Goal: Information Seeking & Learning: Check status

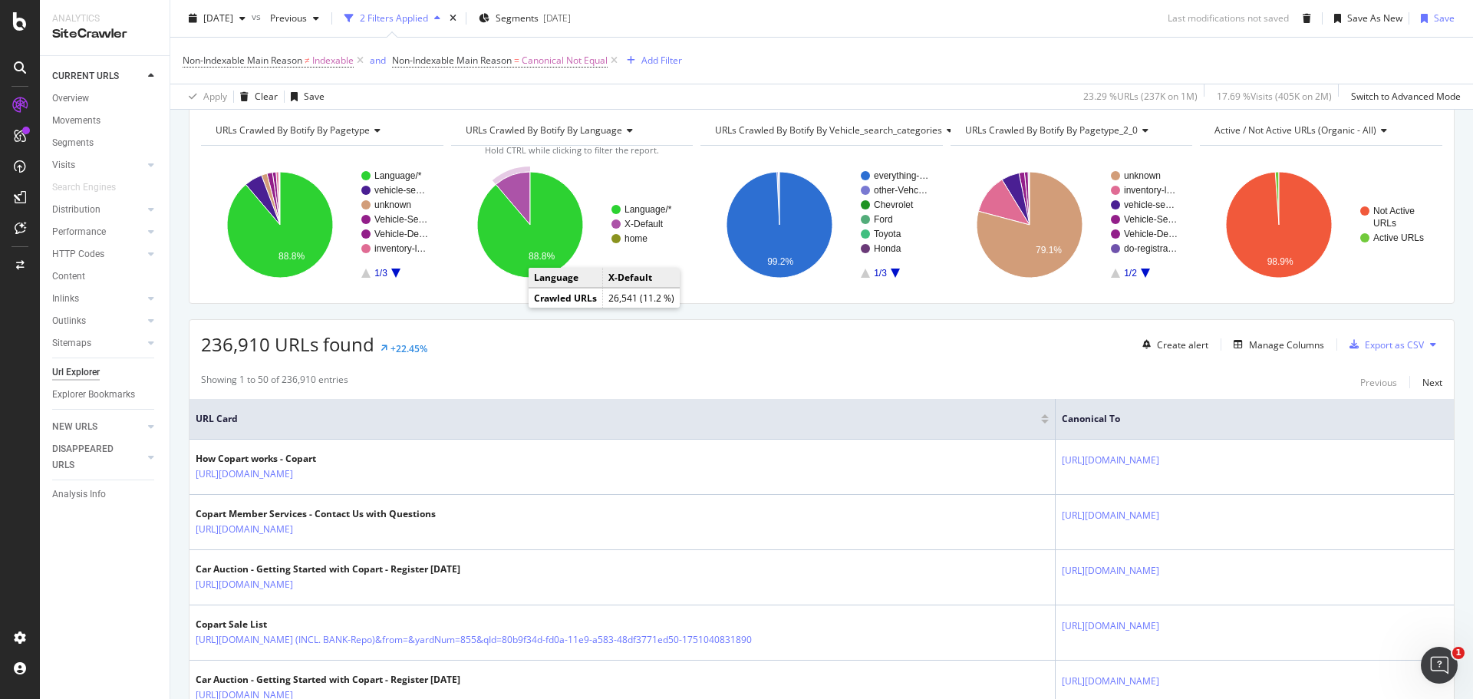
scroll to position [230, 0]
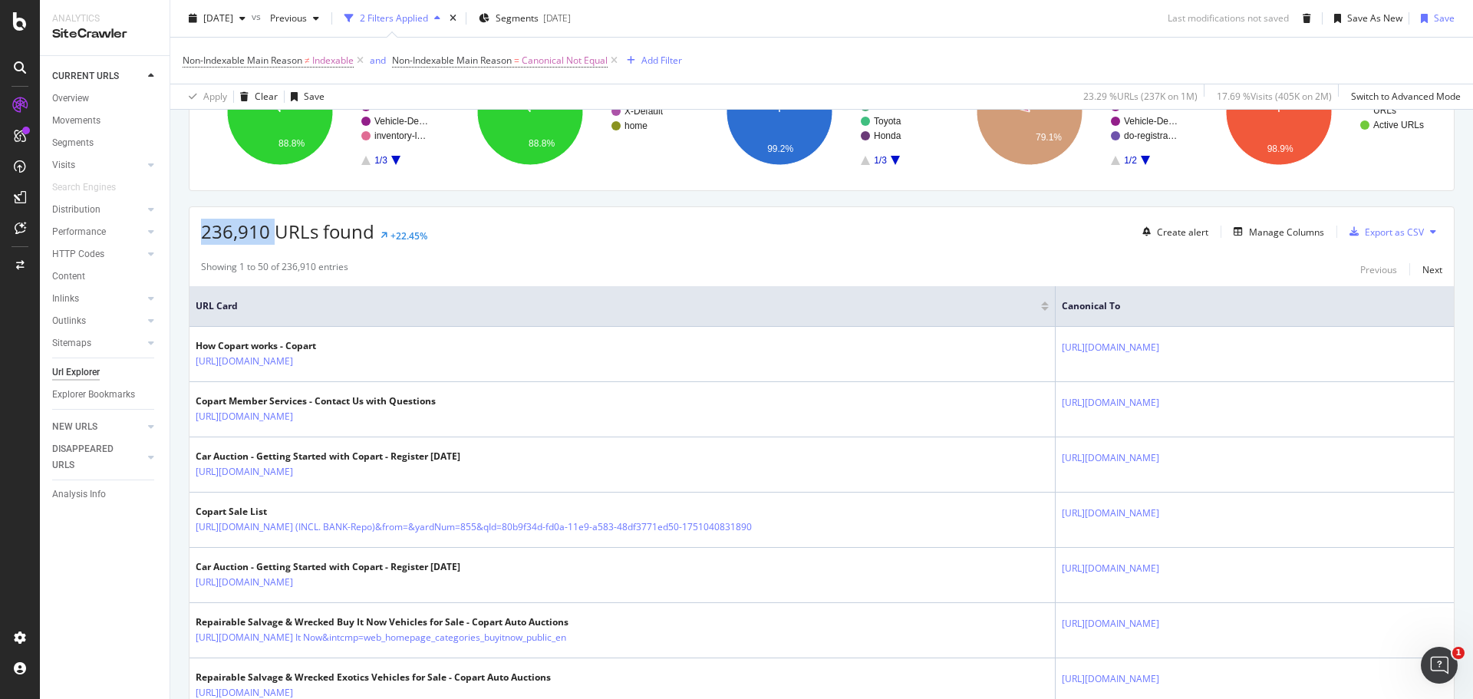
drag, startPoint x: 200, startPoint y: 234, endPoint x: 274, endPoint y: 233, distance: 73.7
click at [274, 233] on div "236,910 URLs found +22.45% Create alert Manage Columns Export as CSV" at bounding box center [822, 226] width 1265 height 38
